Goal: Task Accomplishment & Management: Manage account settings

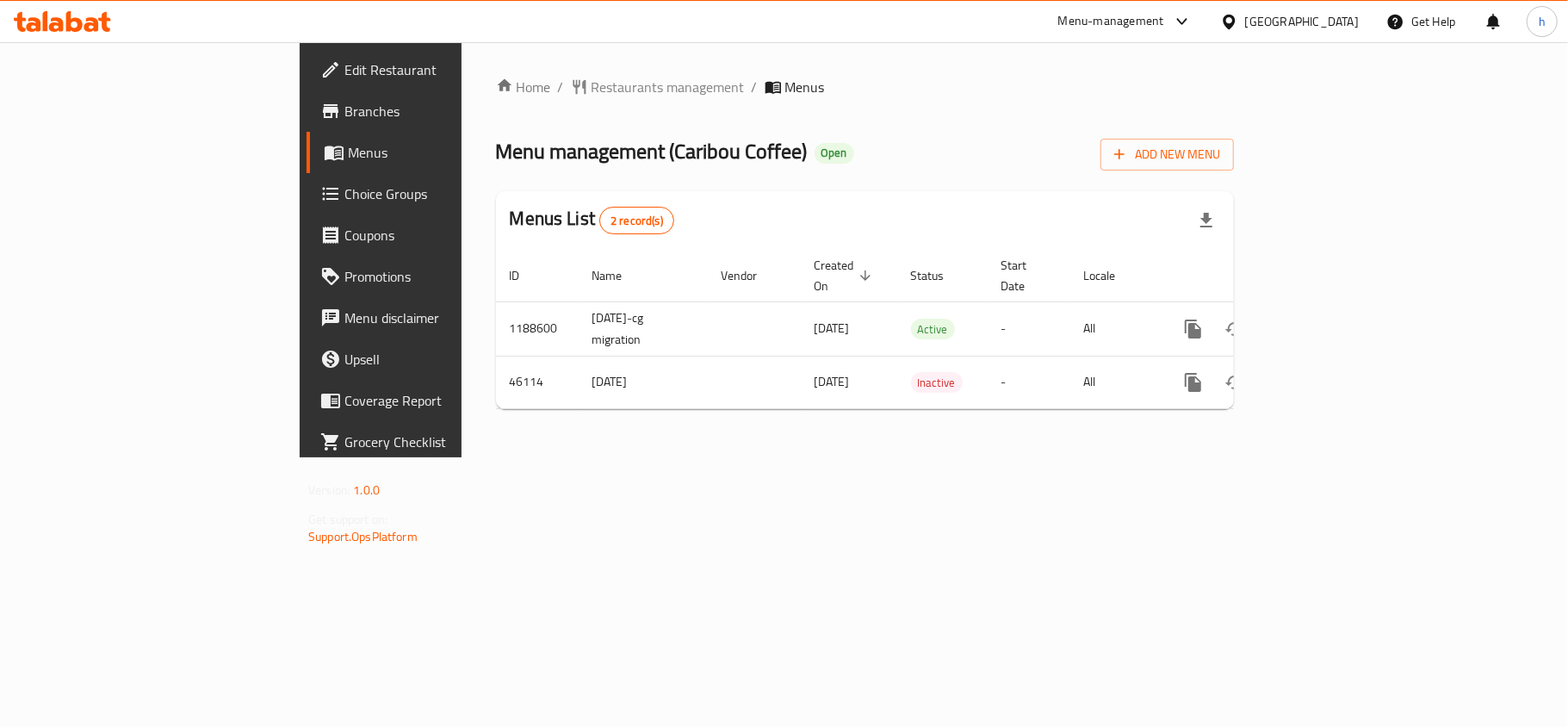
click at [1357, 18] on div "[GEOGRAPHIC_DATA]" at bounding box center [1301, 21] width 113 height 19
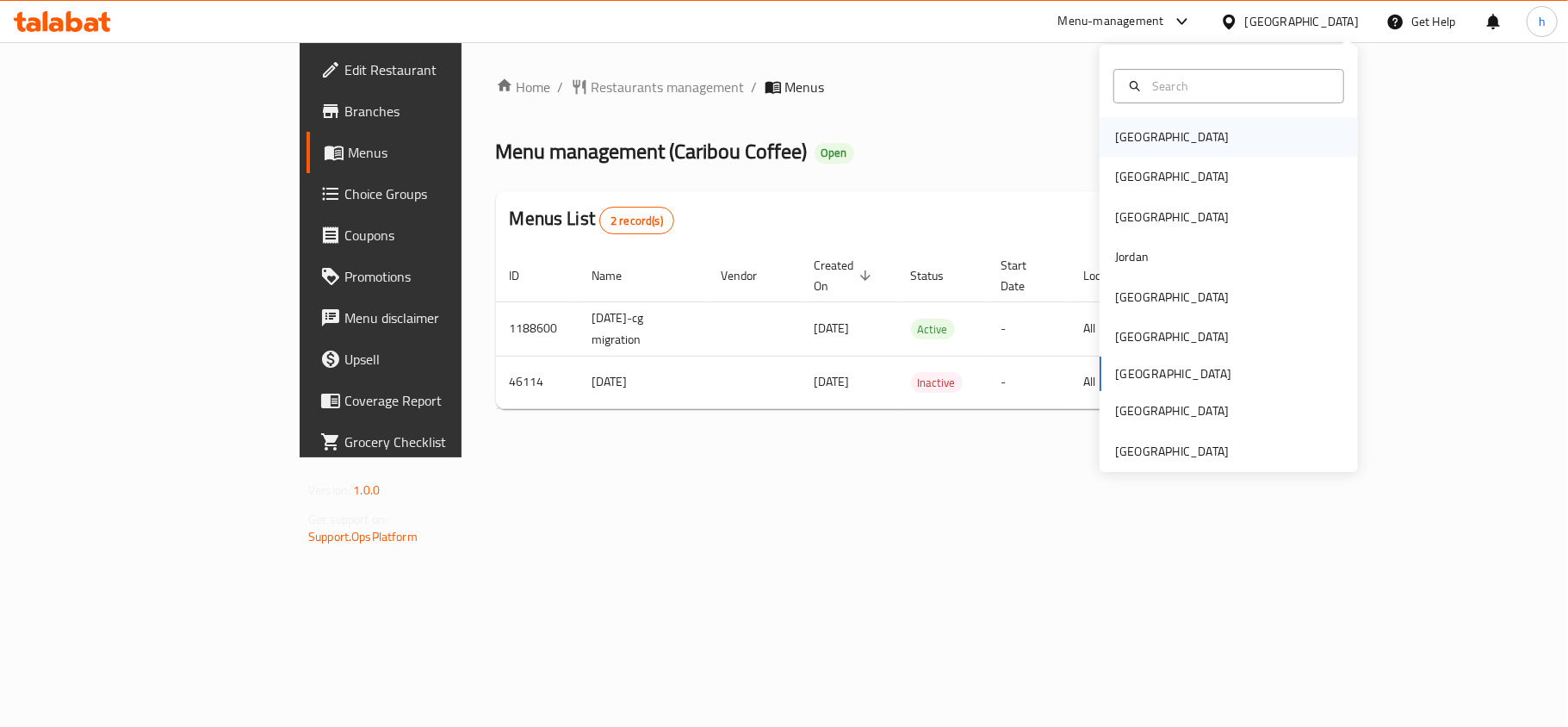
click at [1130, 136] on div "[GEOGRAPHIC_DATA]" at bounding box center [1172, 136] width 113 height 19
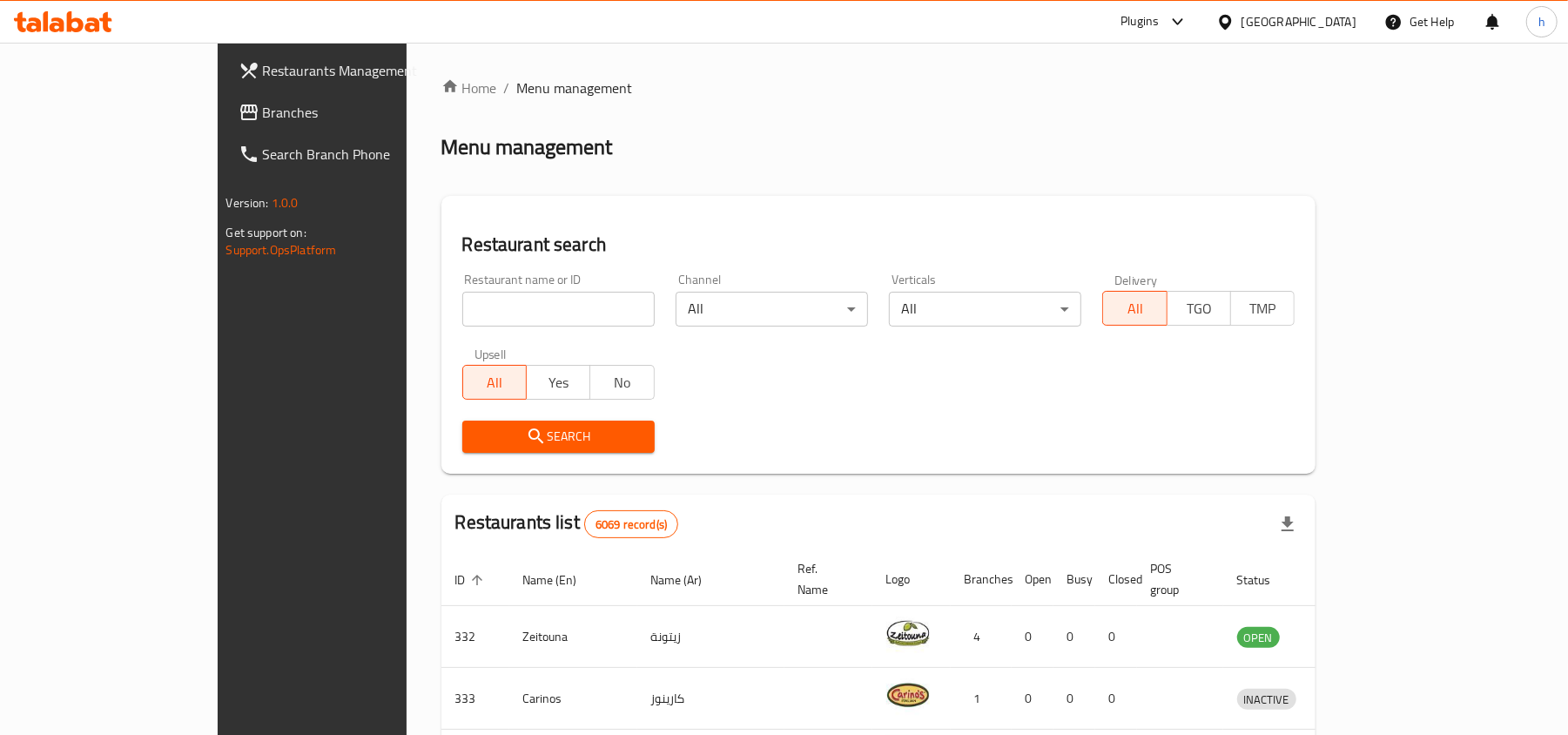
click at [263, 123] on span "Branches" at bounding box center [364, 112] width 203 height 21
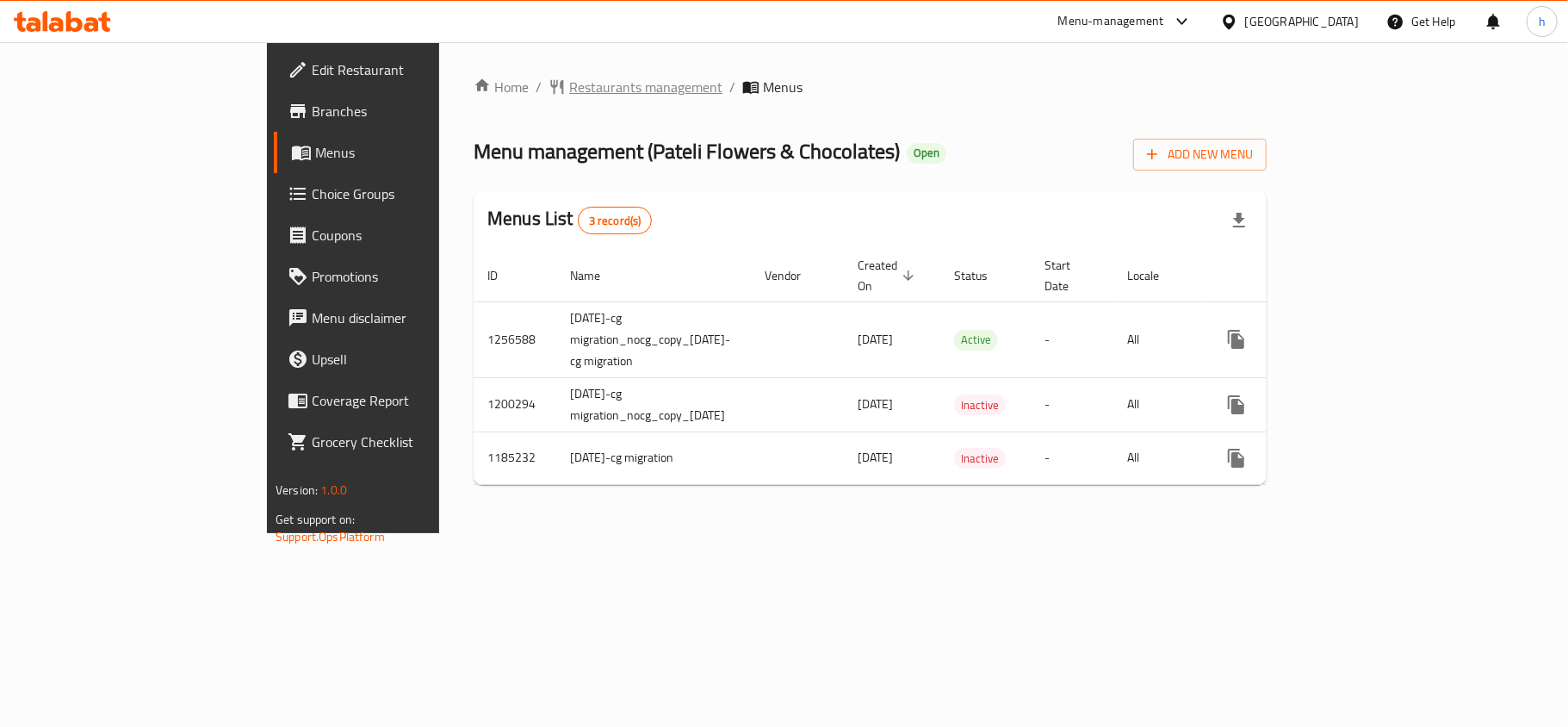
click at [569, 91] on span "Restaurants management" at bounding box center [646, 86] width 153 height 21
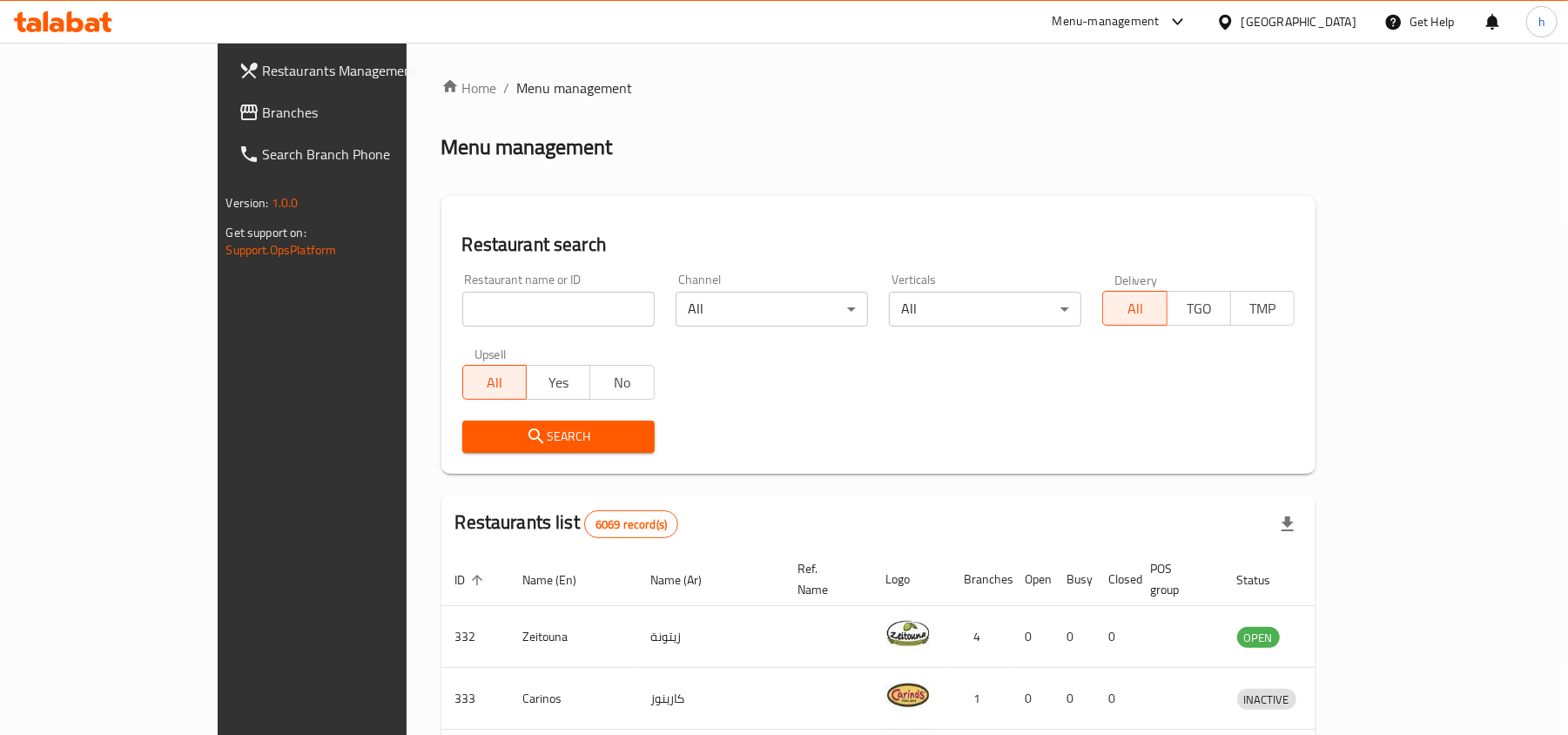
click at [463, 282] on div "Restaurant name or ID Restaurant name or ID" at bounding box center [559, 300] width 192 height 53
drag, startPoint x: 433, startPoint y: 300, endPoint x: 425, endPoint y: 335, distance: 35.9
click at [463, 300] on input "search" at bounding box center [559, 309] width 192 height 35
paste input "21536"
type input "21536"
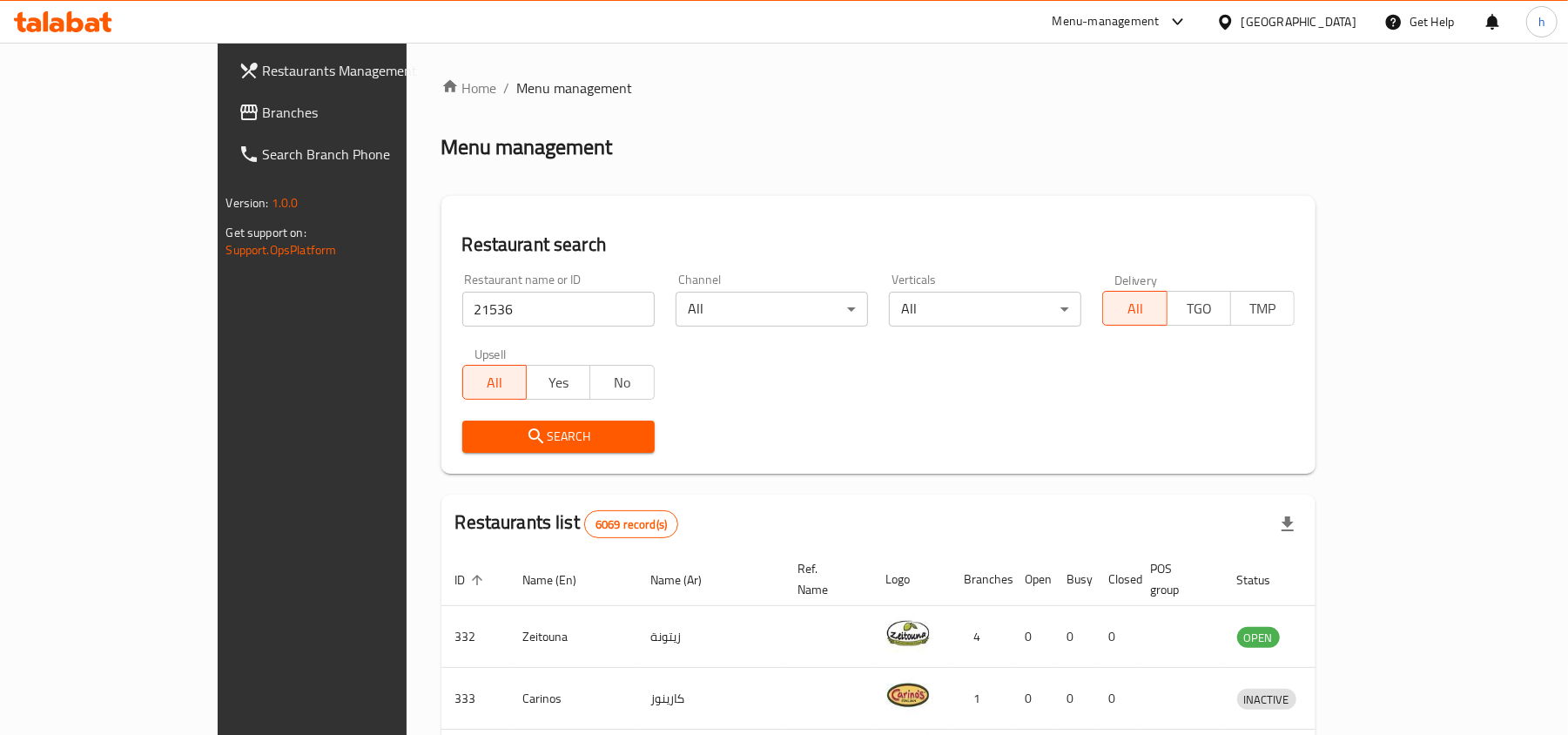
click at [477, 439] on span "Search" at bounding box center [559, 436] width 165 height 22
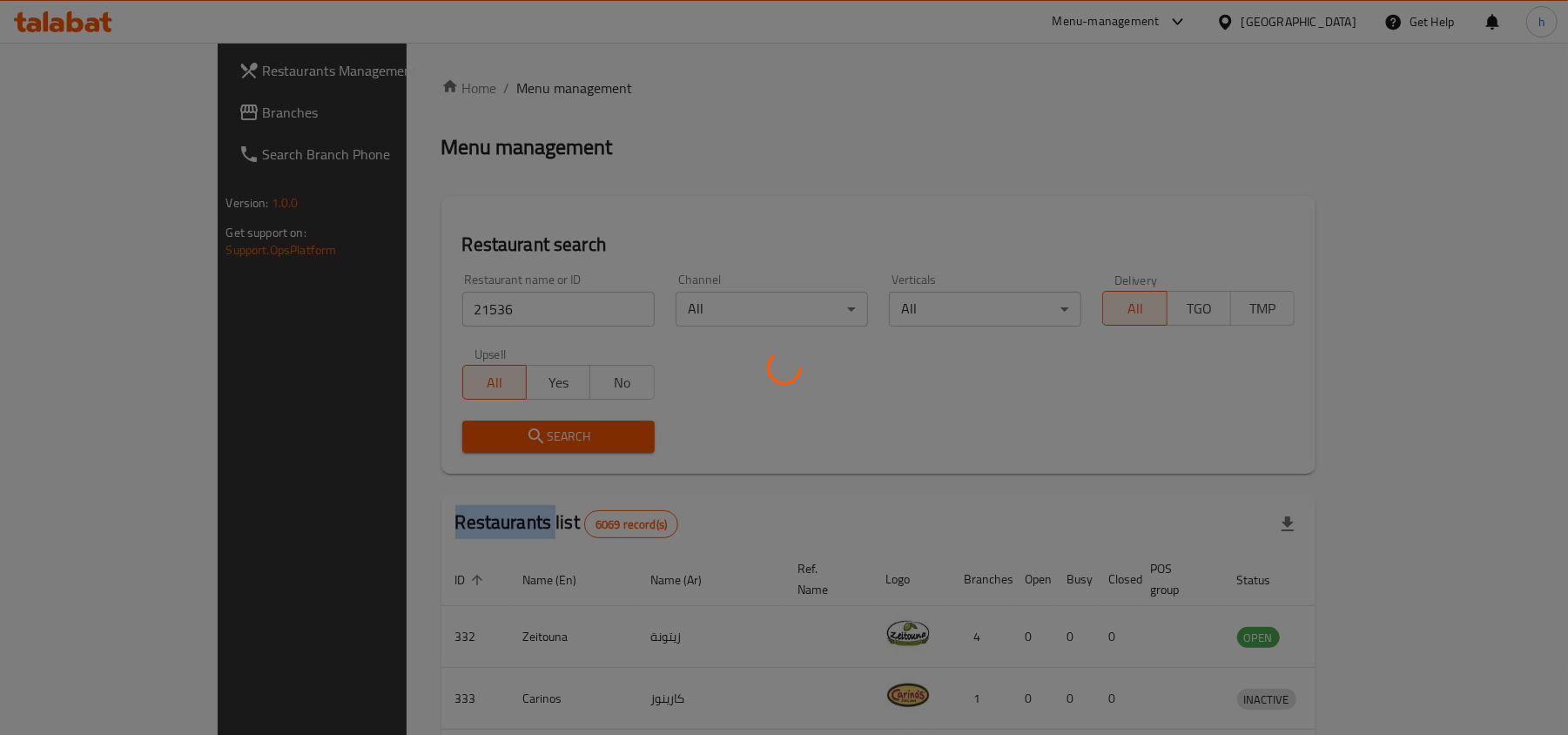
click at [405, 439] on div at bounding box center [784, 367] width 1568 height 735
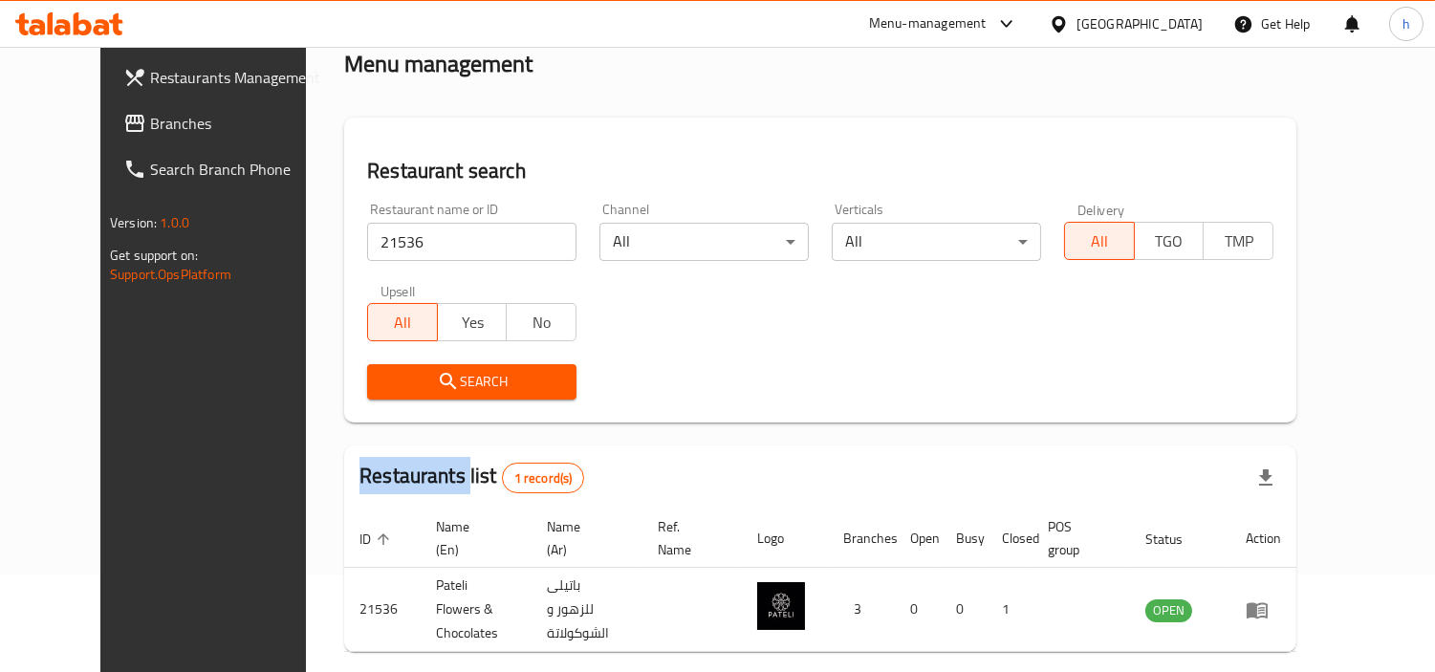
scroll to position [164, 0]
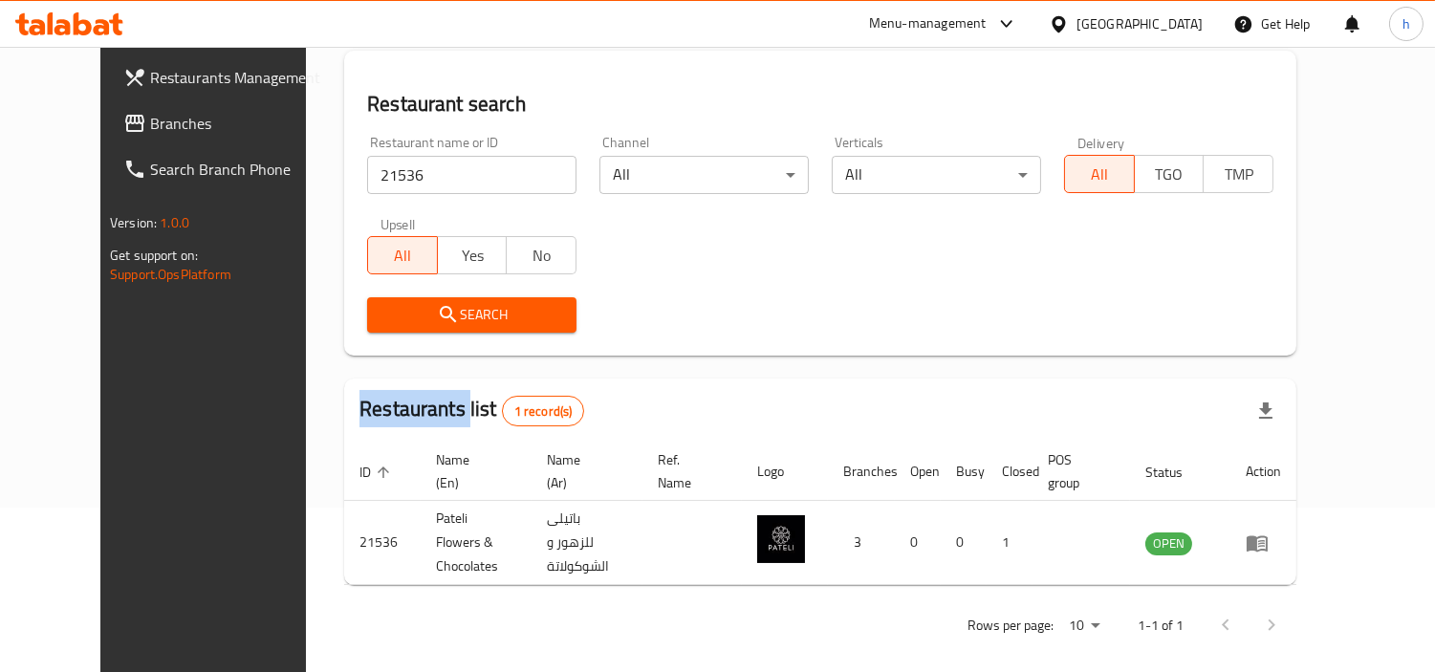
click at [1069, 25] on icon at bounding box center [1059, 24] width 20 height 20
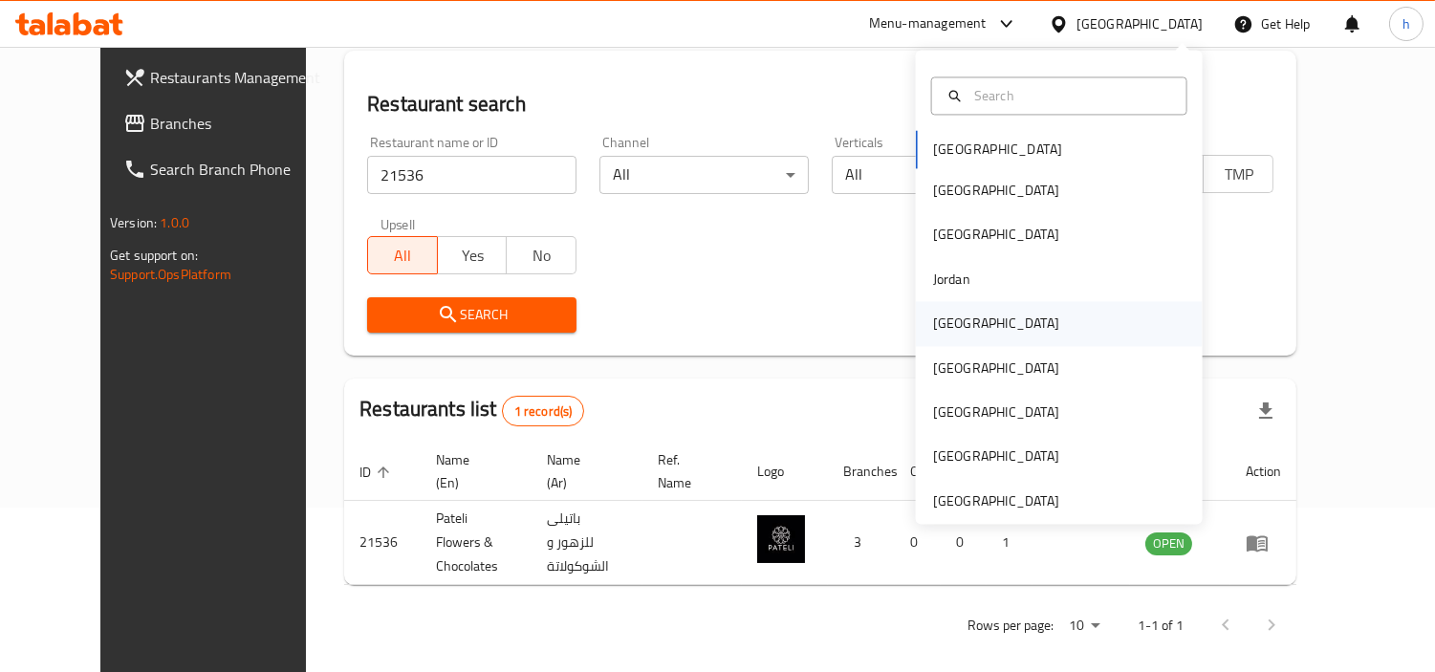
click at [946, 331] on div "[GEOGRAPHIC_DATA]" at bounding box center [996, 324] width 126 height 21
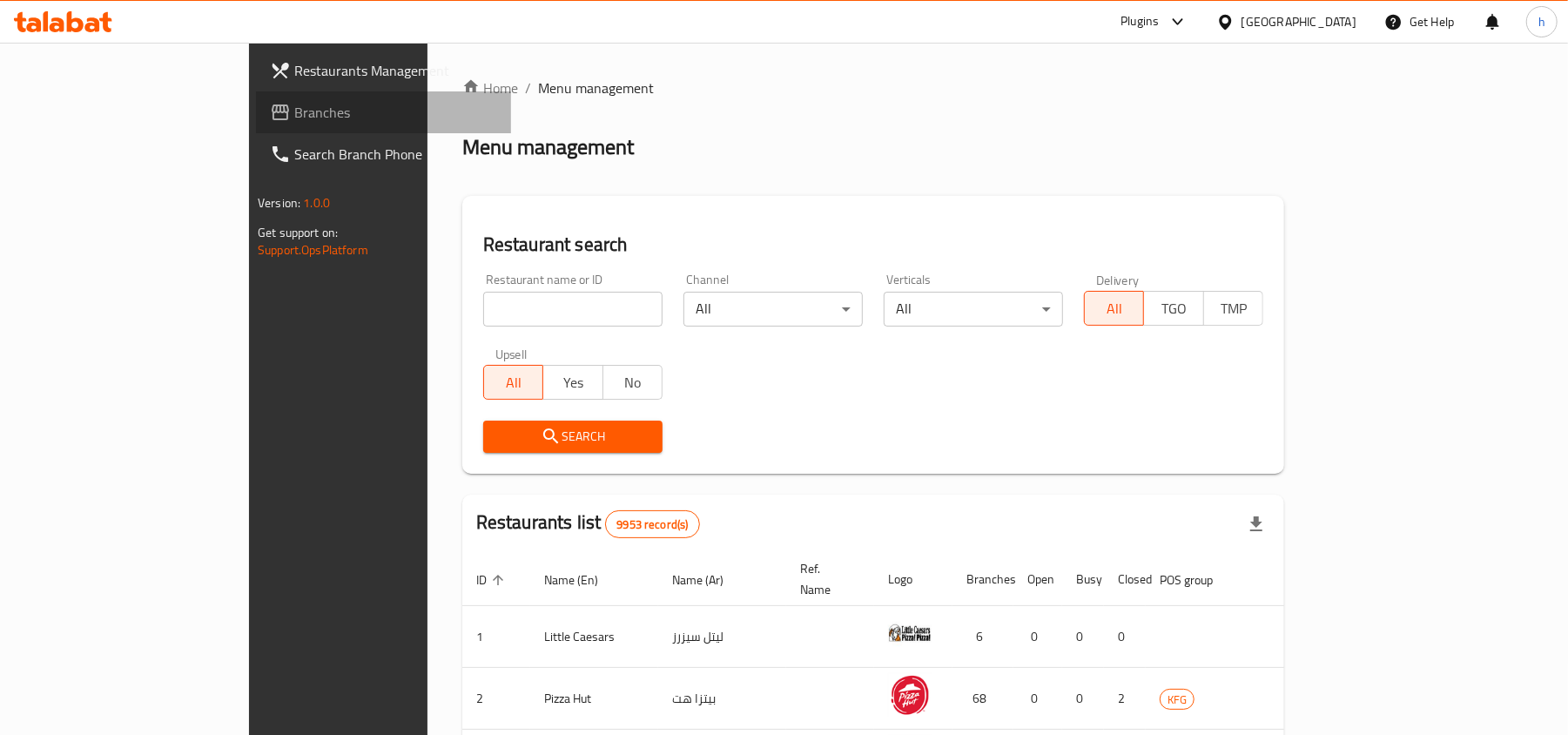
click at [294, 107] on span "Branches" at bounding box center [395, 112] width 203 height 21
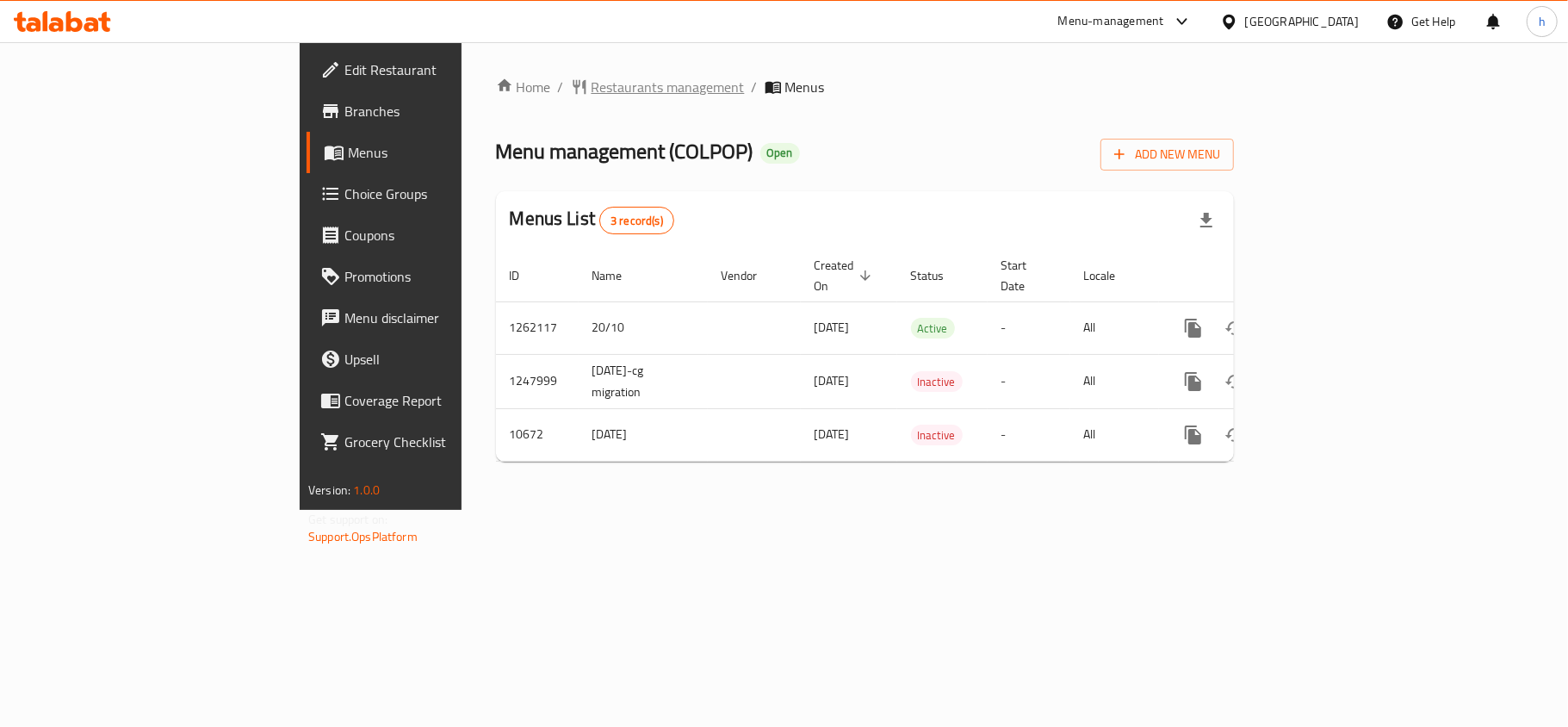
click at [592, 87] on span "Restaurants management" at bounding box center [668, 86] width 153 height 21
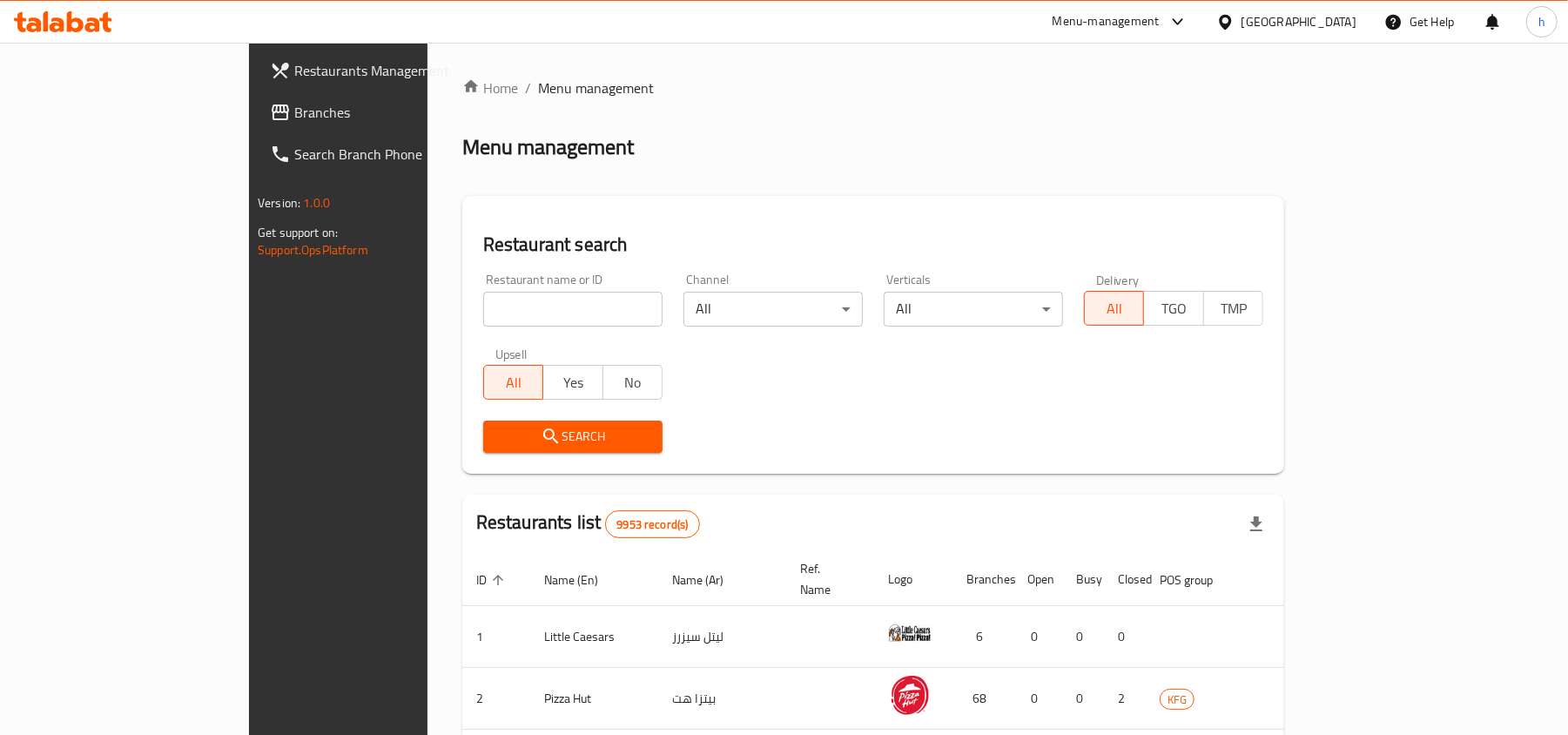
click at [483, 311] on input "search" at bounding box center [572, 309] width 179 height 35
paste input "4026"
type input "4026"
click at [497, 425] on span "Search" at bounding box center [573, 436] width 151 height 22
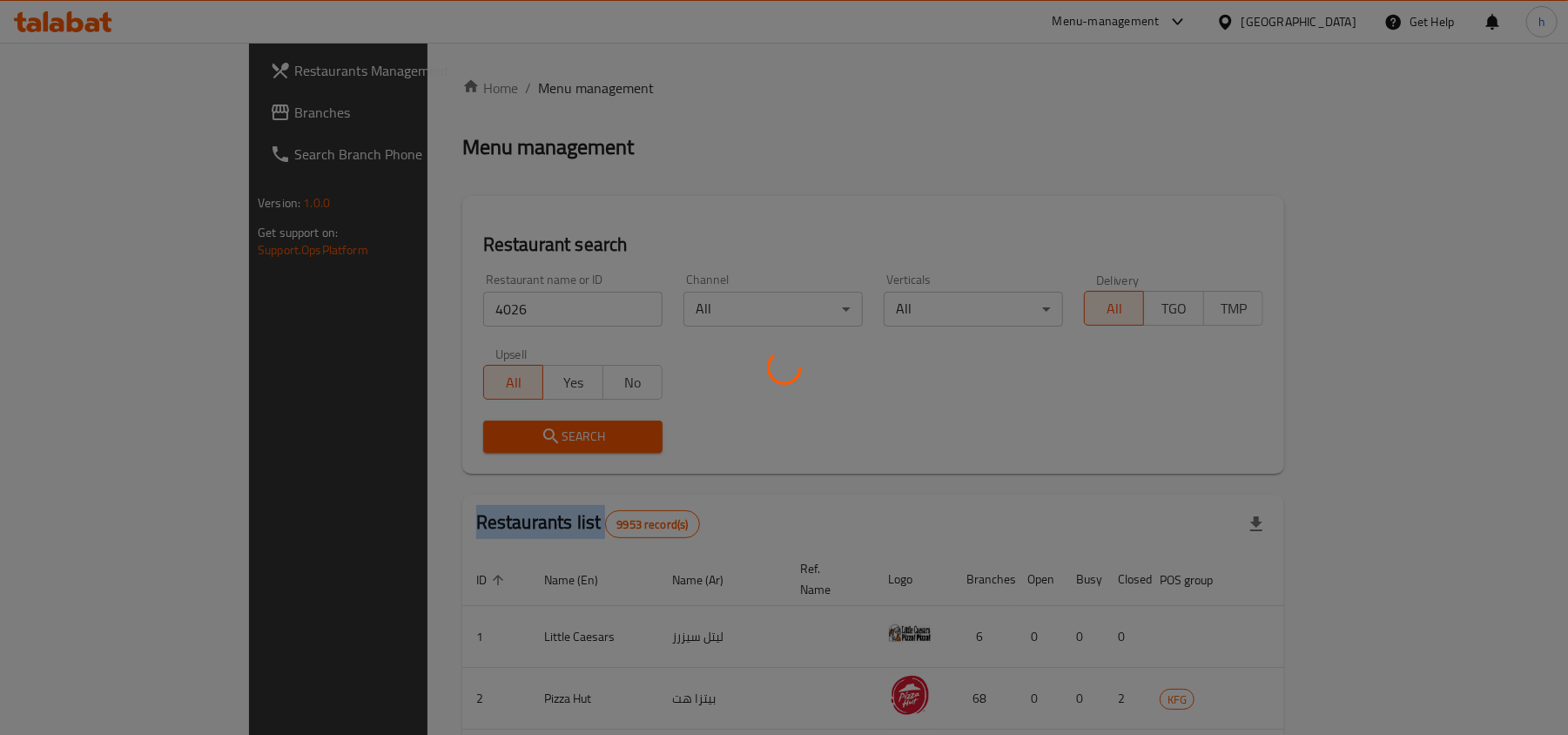
click at [395, 425] on div at bounding box center [784, 367] width 1568 height 735
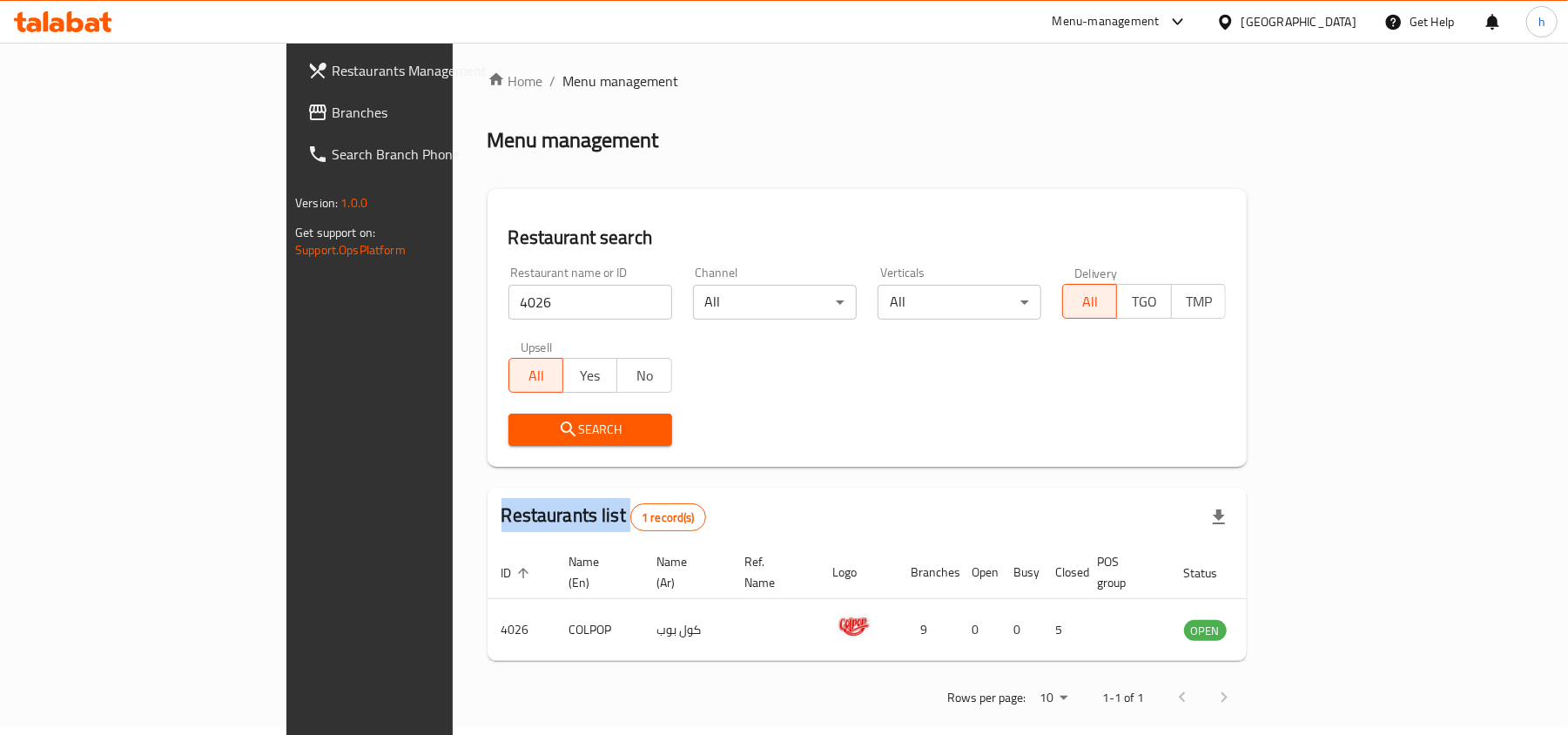
scroll to position [9, 0]
click at [332, 118] on span "Branches" at bounding box center [433, 112] width 203 height 21
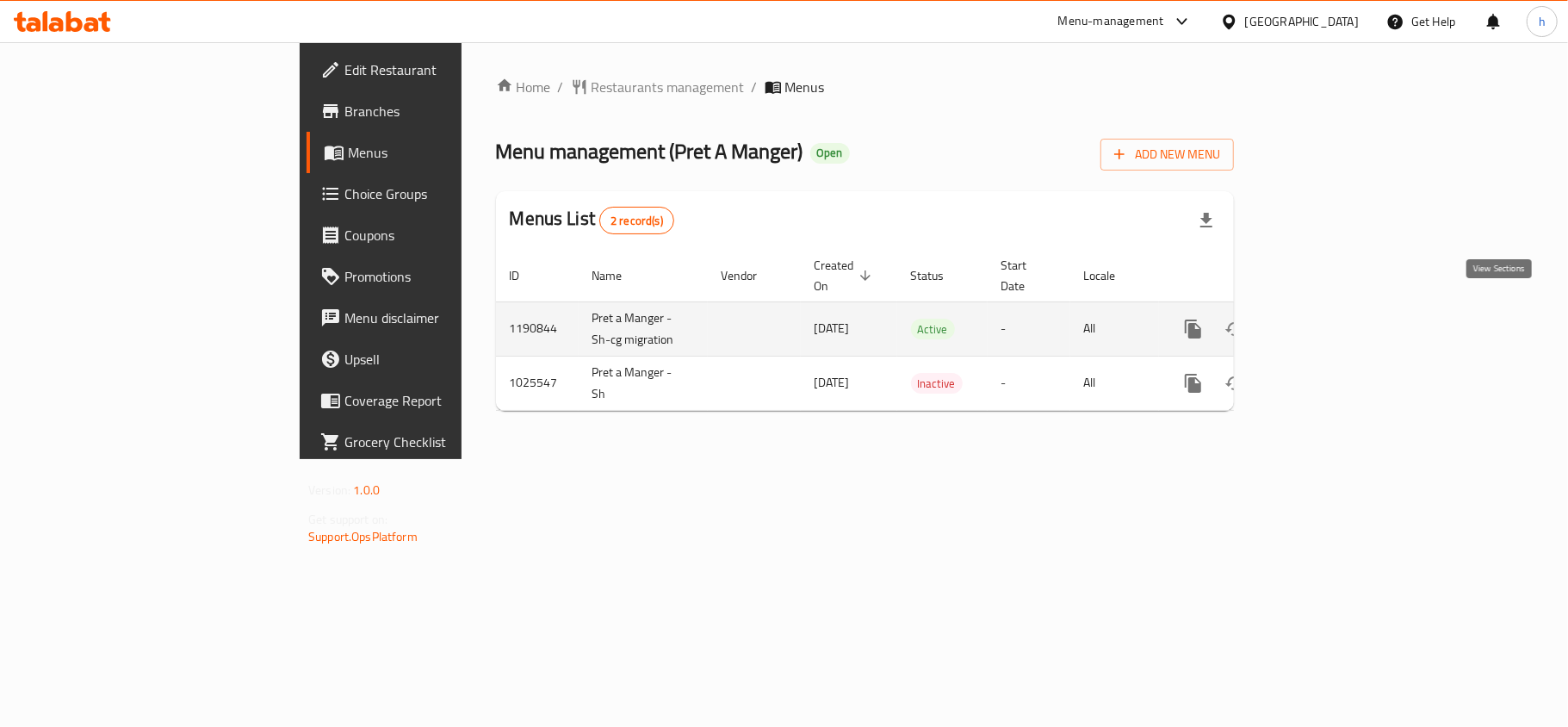
click at [1328, 319] on icon "enhanced table" at bounding box center [1317, 329] width 21 height 21
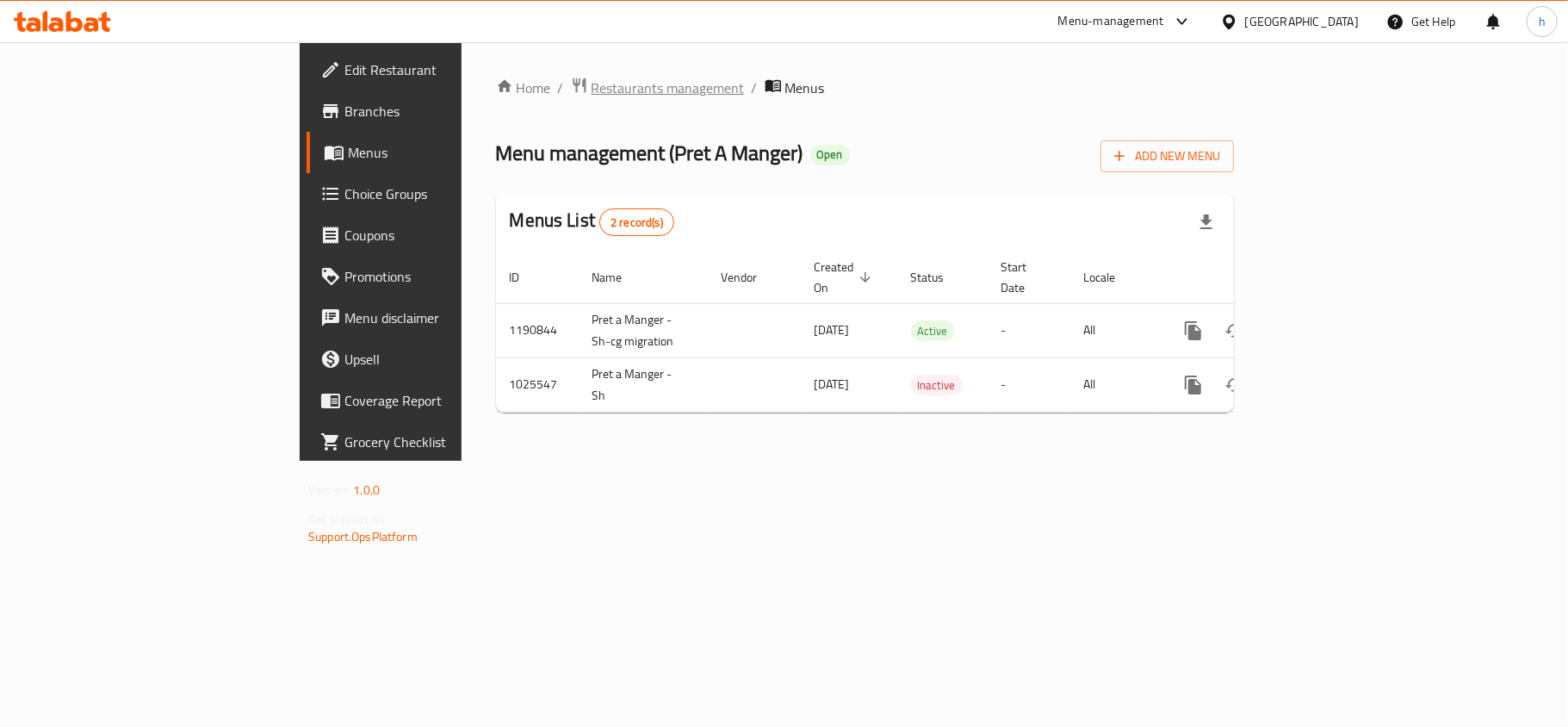
click at [592, 97] on span "Restaurants management" at bounding box center [668, 87] width 153 height 21
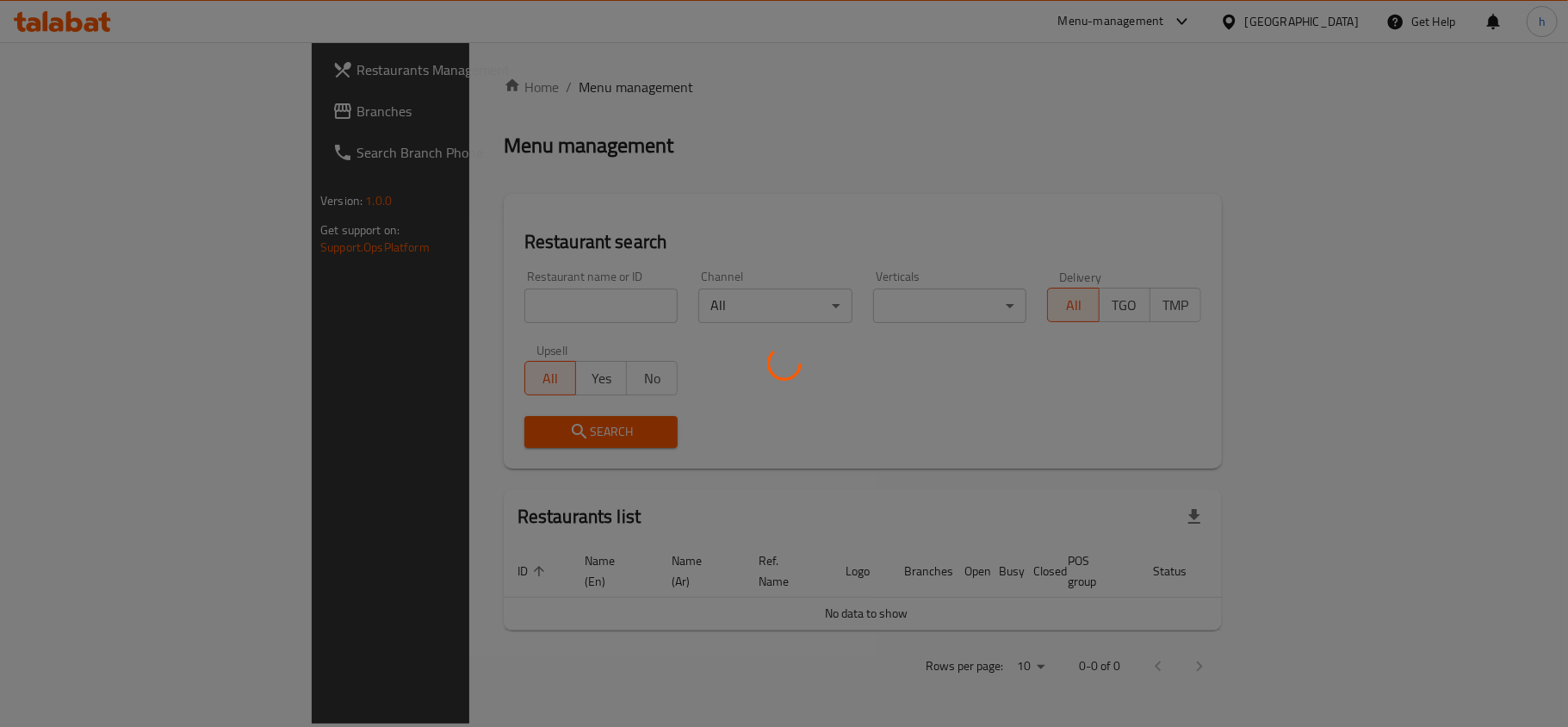
click at [435, 311] on div at bounding box center [784, 363] width 1568 height 727
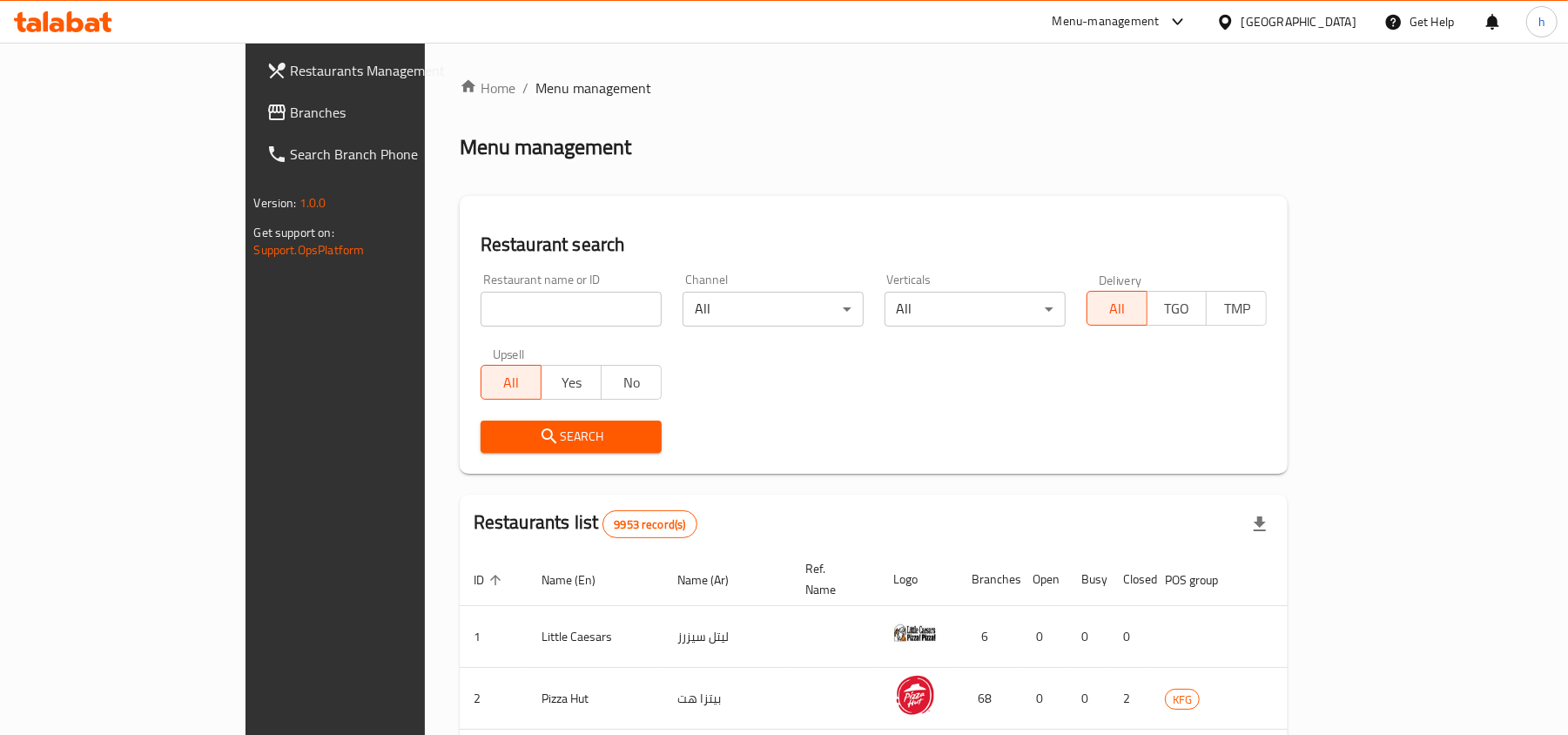
click at [481, 314] on input "search" at bounding box center [571, 309] width 181 height 35
paste input "661021"
type input "661021"
click at [495, 435] on span "Search" at bounding box center [571, 436] width 153 height 22
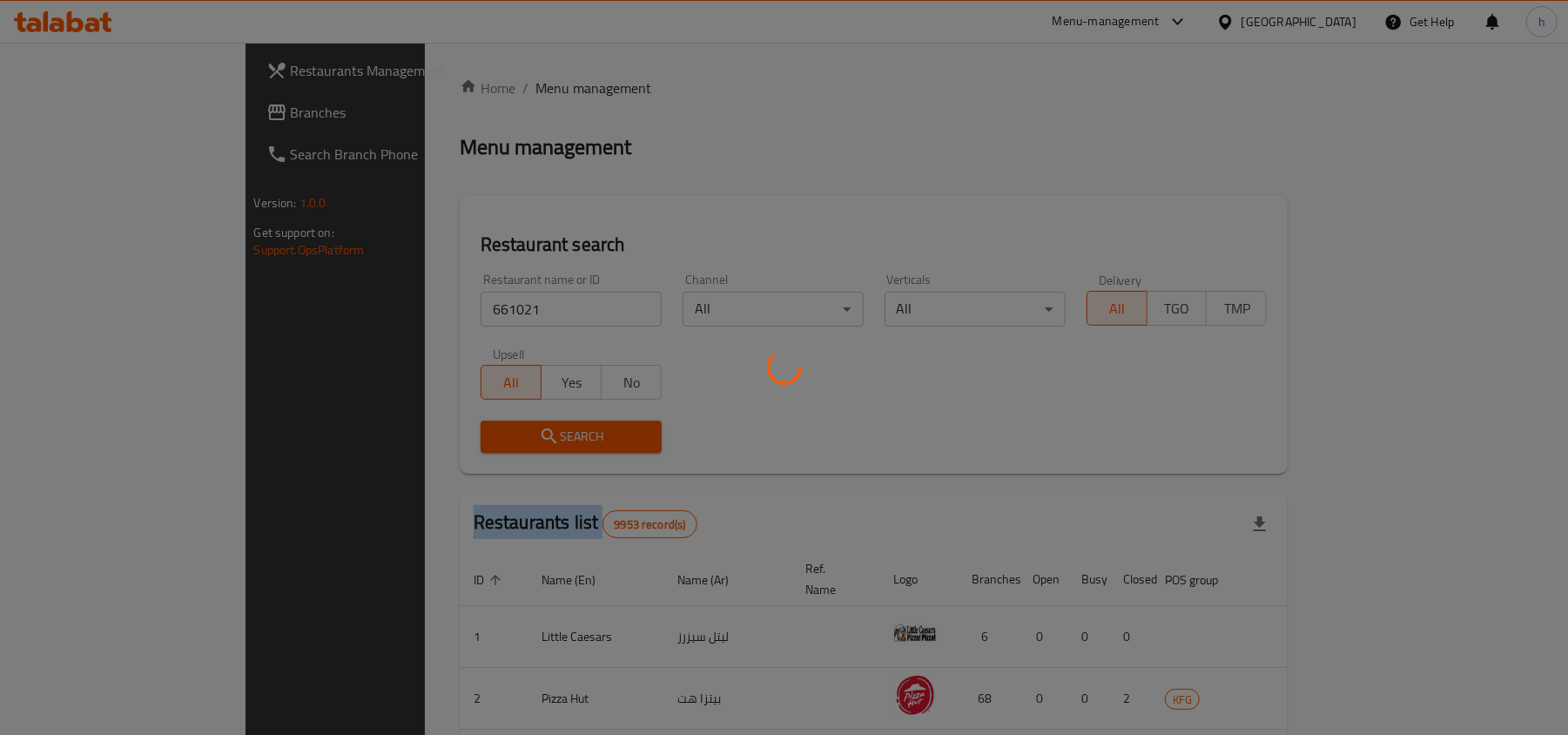
click at [387, 435] on div at bounding box center [784, 367] width 1568 height 735
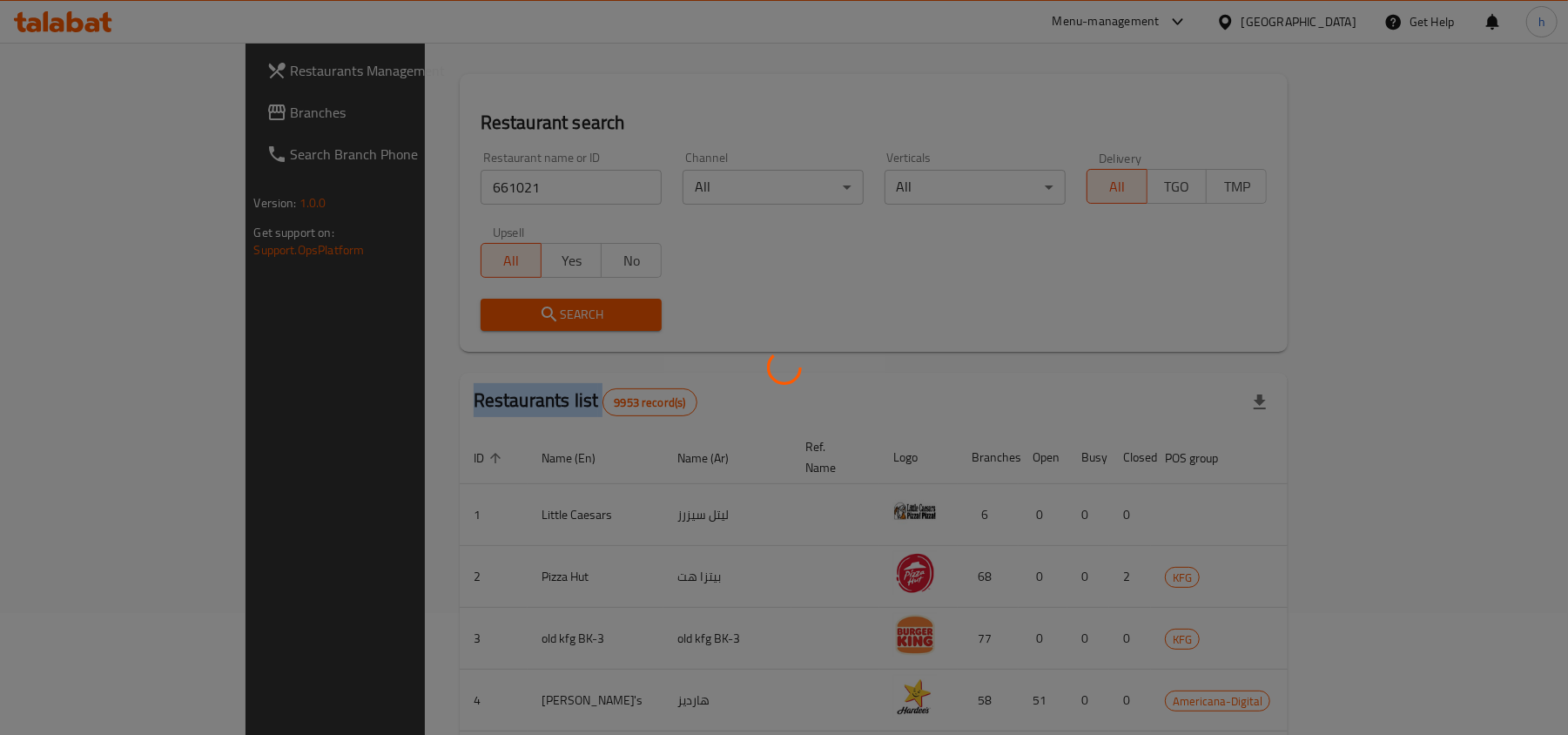
scroll to position [231, 0]
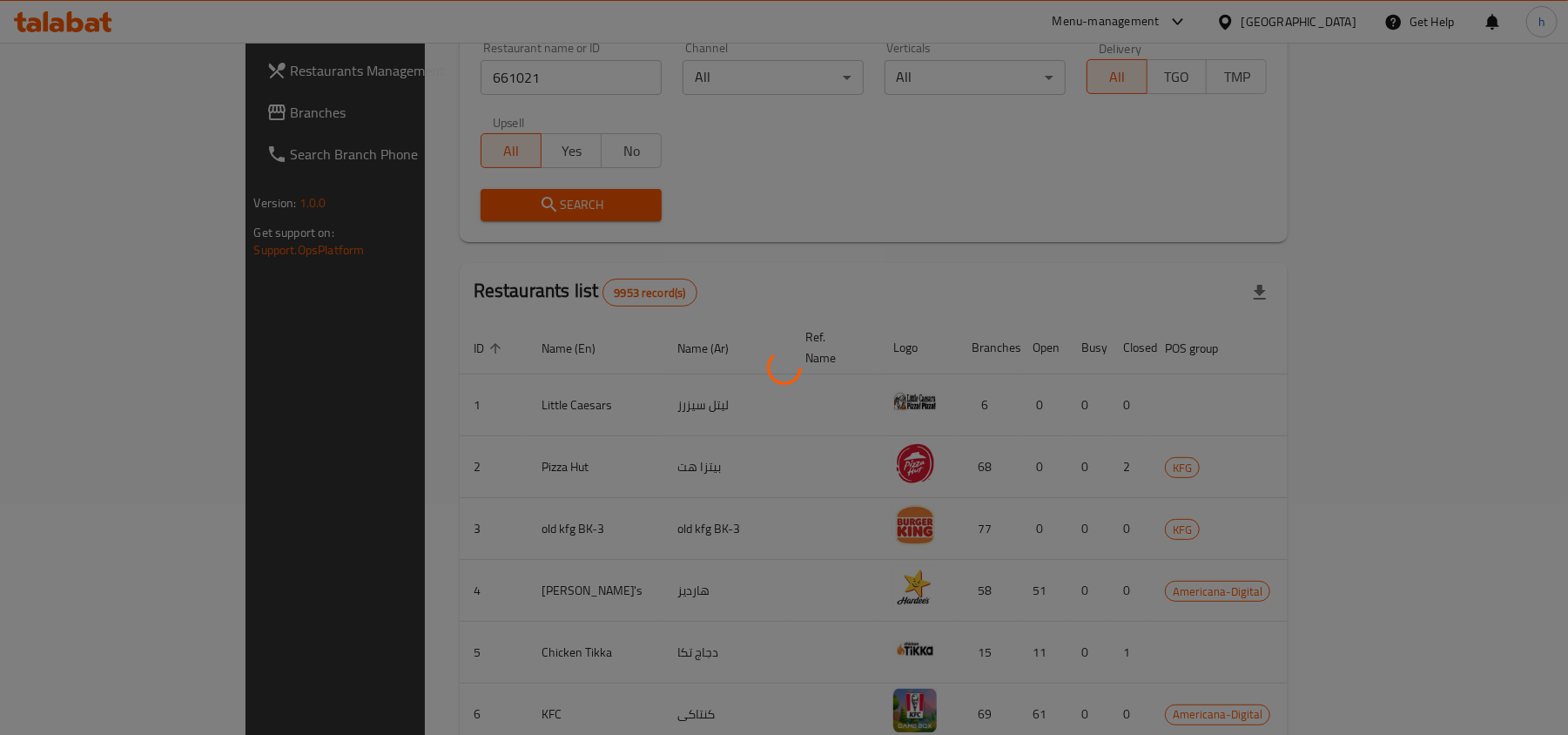
click at [831, 148] on div at bounding box center [784, 367] width 1568 height 735
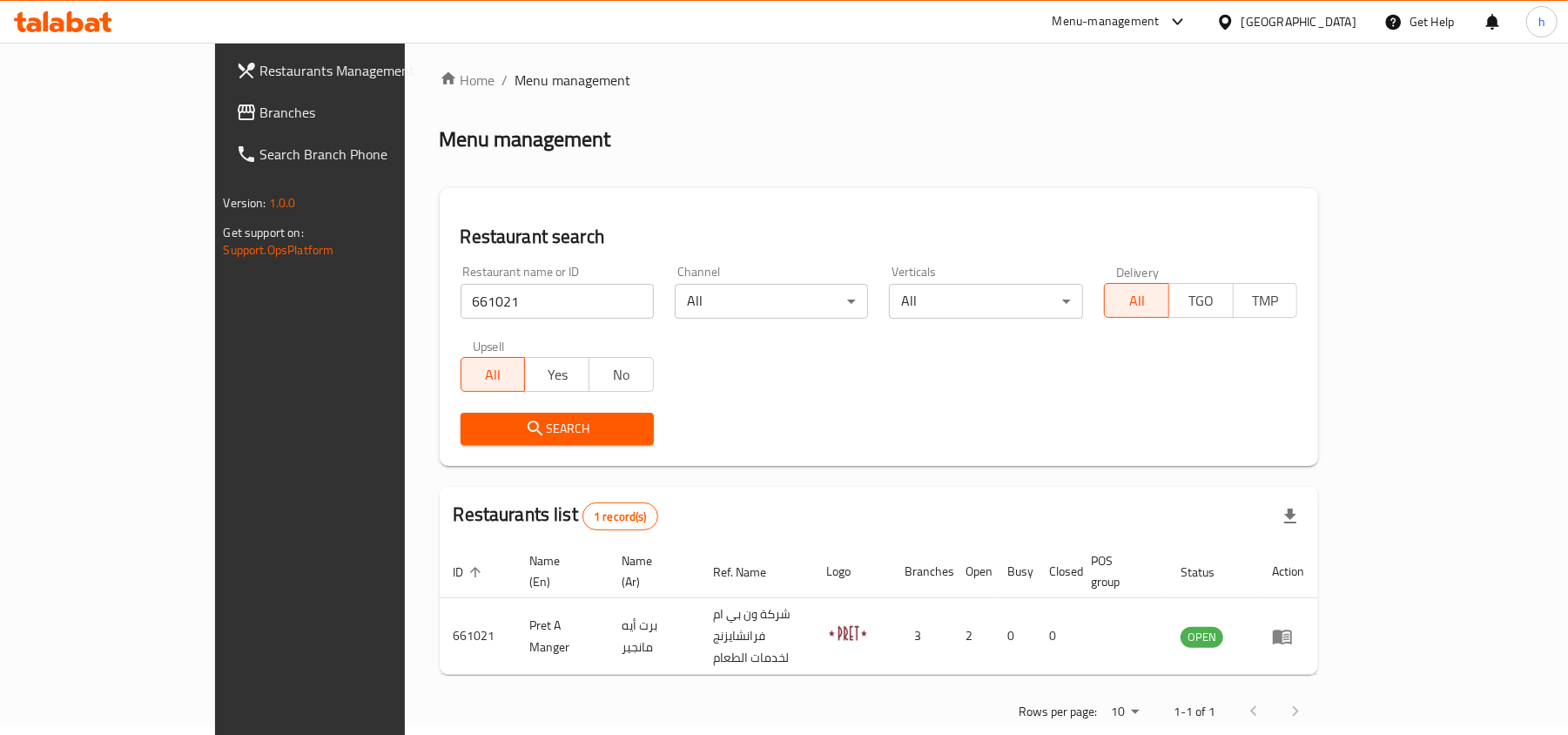
scroll to position [9, 0]
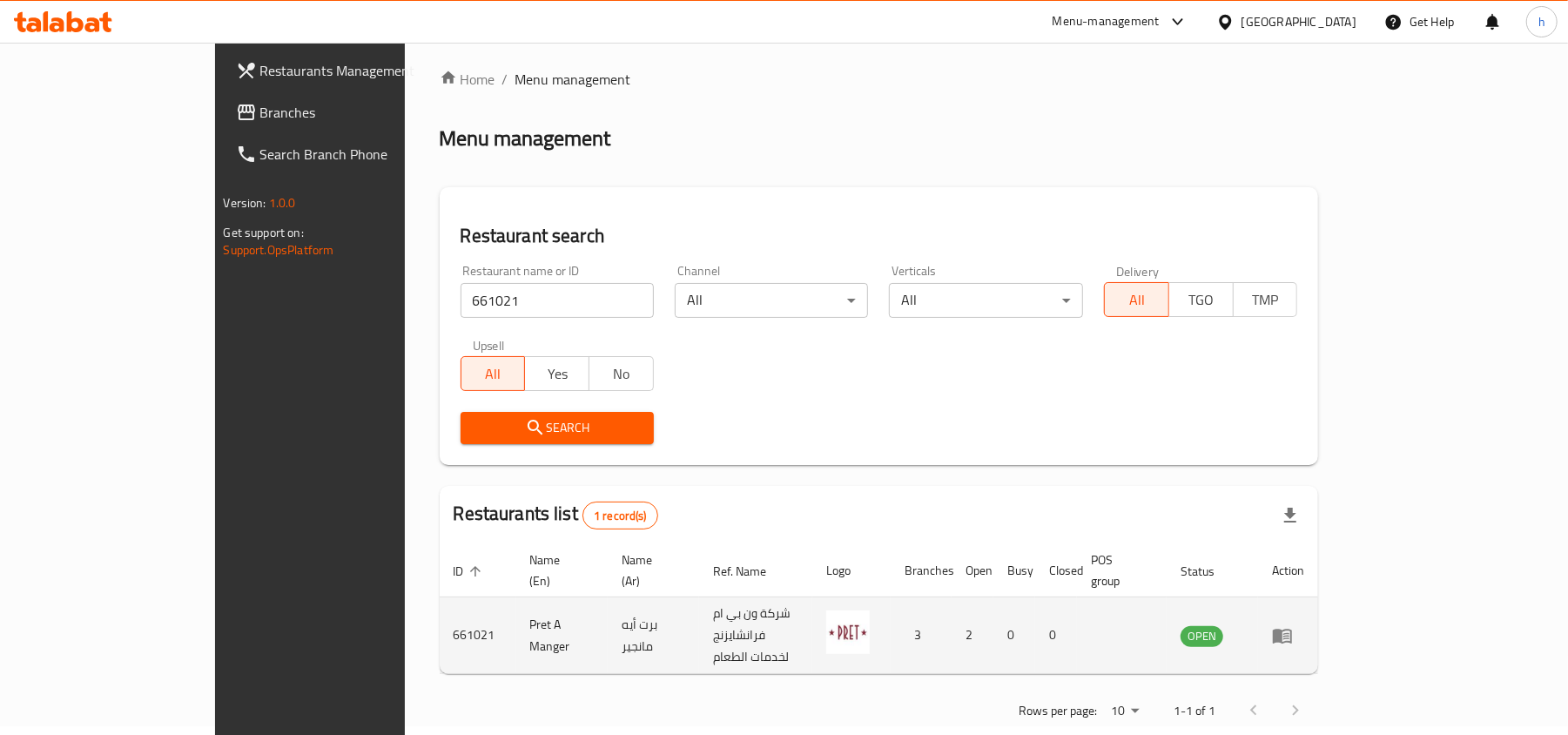
click at [719, 603] on td "شركة ون بي ام فرانشايزنج لخدمات الطعام" at bounding box center [756, 636] width 113 height 77
click at [813, 597] on td "شركة ون بي ام فرانشايزنج لخدمات الطعام" at bounding box center [756, 636] width 113 height 77
click at [1077, 634] on td "0" at bounding box center [1056, 636] width 42 height 77
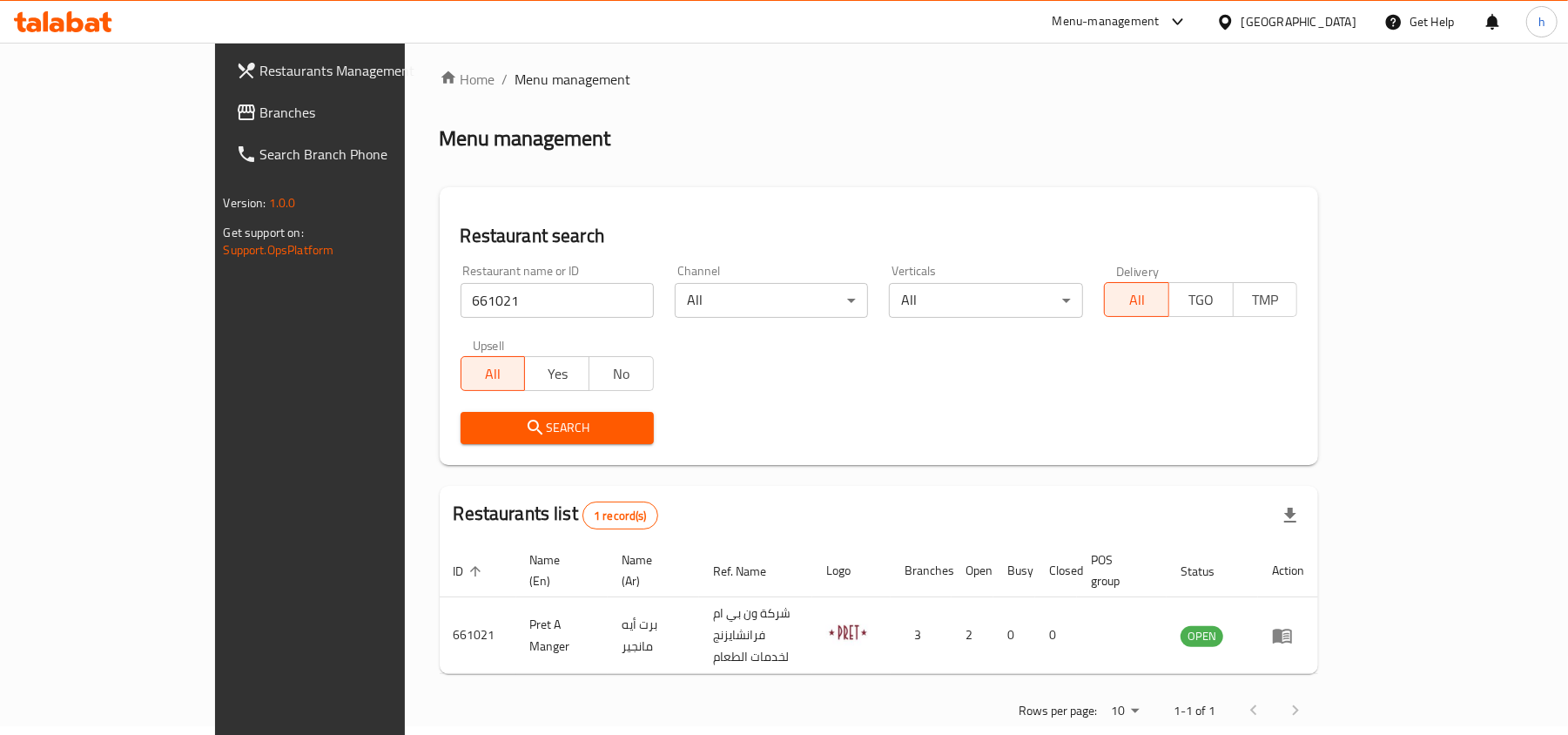
click at [108, 2] on div "Menu-management [GEOGRAPHIC_DATA] Get Help h" at bounding box center [784, 22] width 1568 height 42
click at [101, 10] on div at bounding box center [63, 22] width 127 height 35
